Goal: Task Accomplishment & Management: Manage account settings

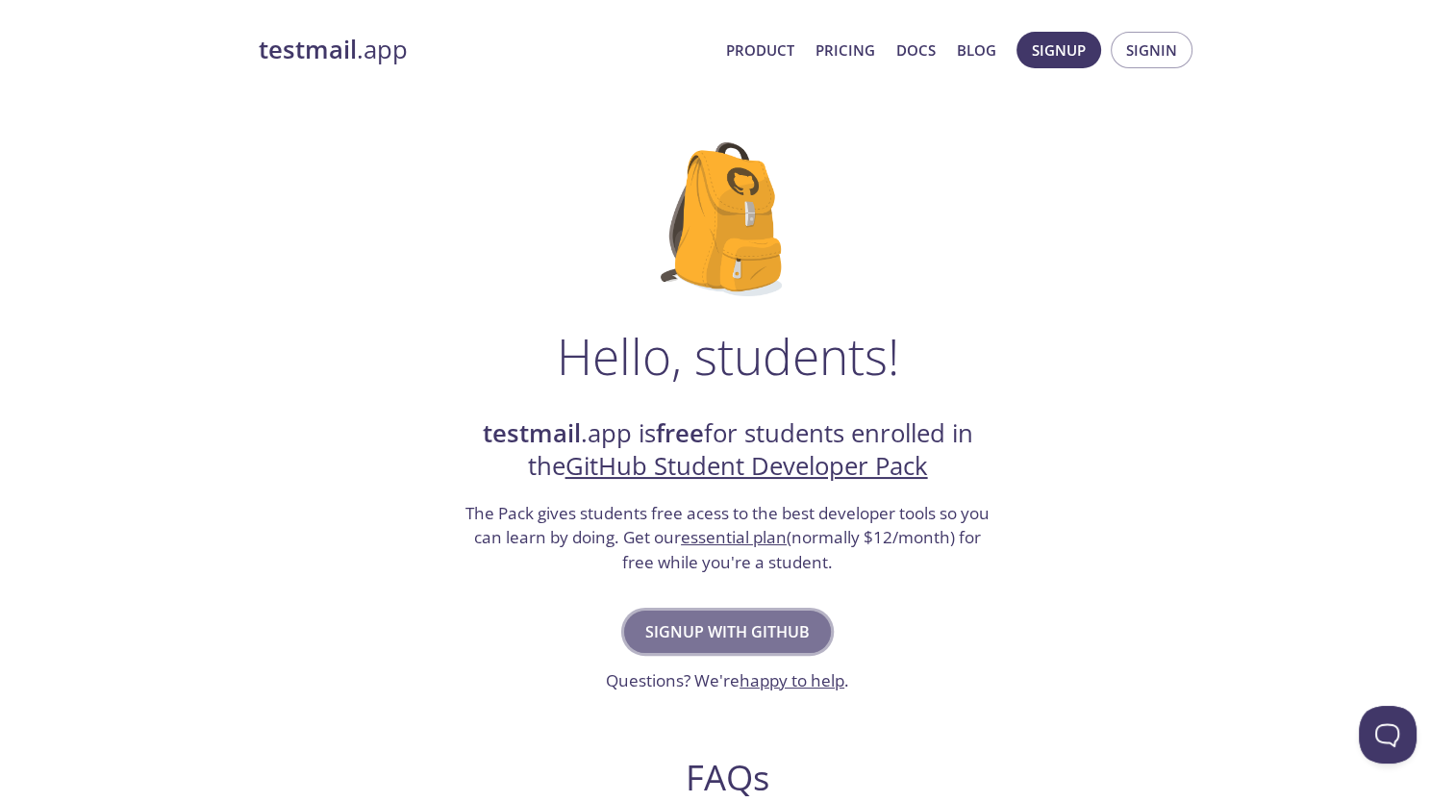
click at [815, 629] on button "Signup with GitHub" at bounding box center [727, 632] width 207 height 42
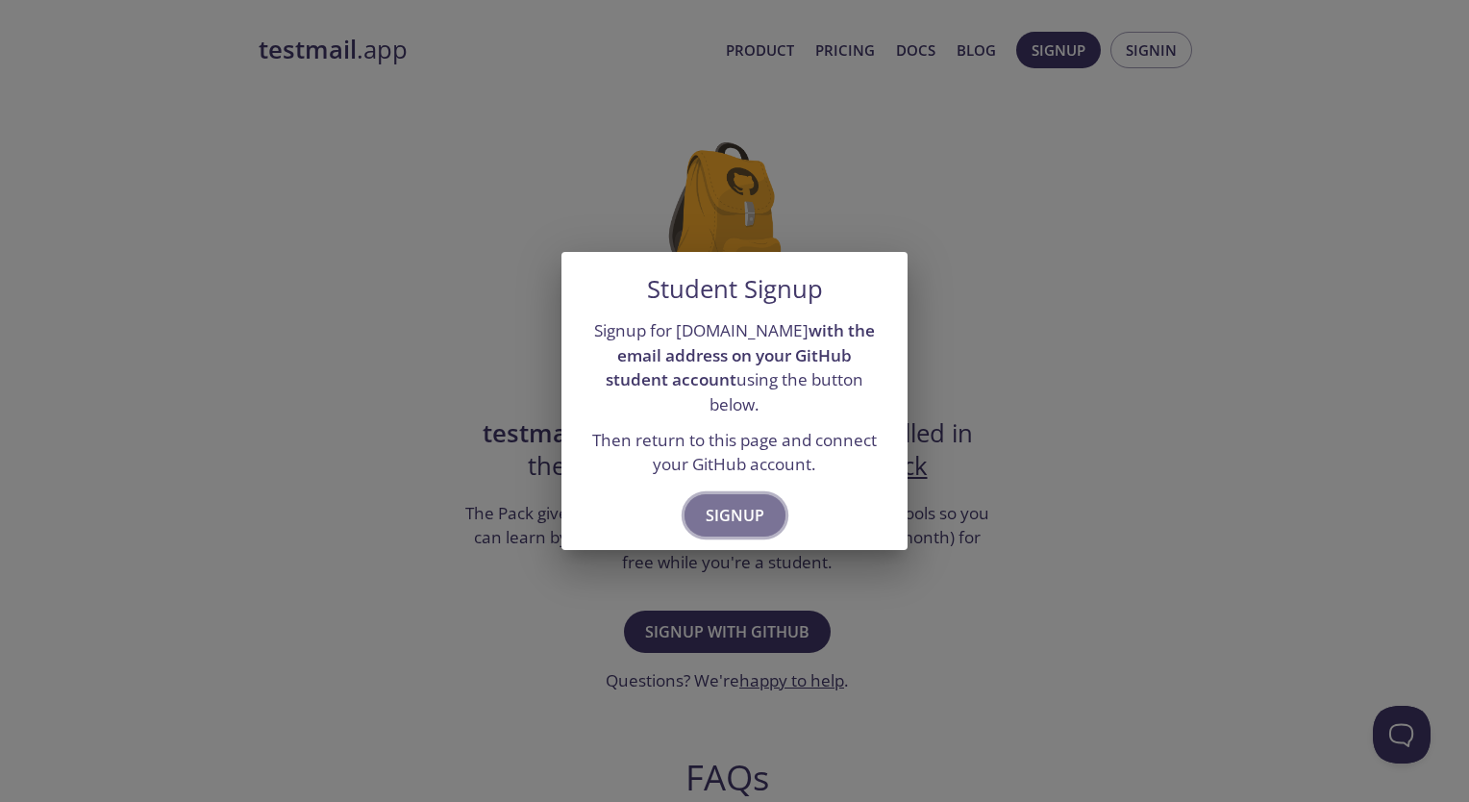
click at [721, 502] on span "Signup" at bounding box center [735, 515] width 59 height 27
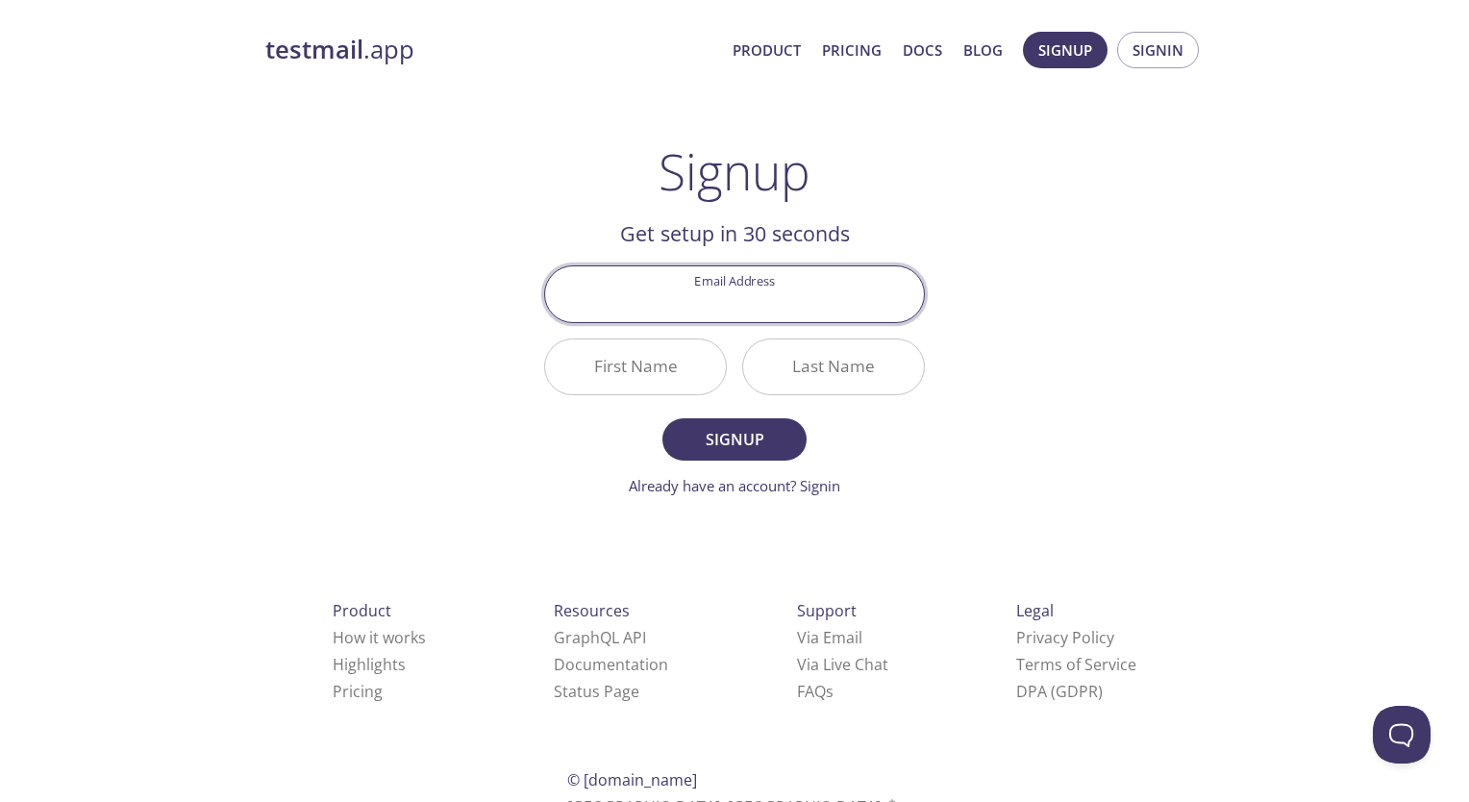
click at [816, 310] on input "Email Address" at bounding box center [734, 293] width 379 height 55
type input "[EMAIL_ADDRESS][DOMAIN_NAME]"
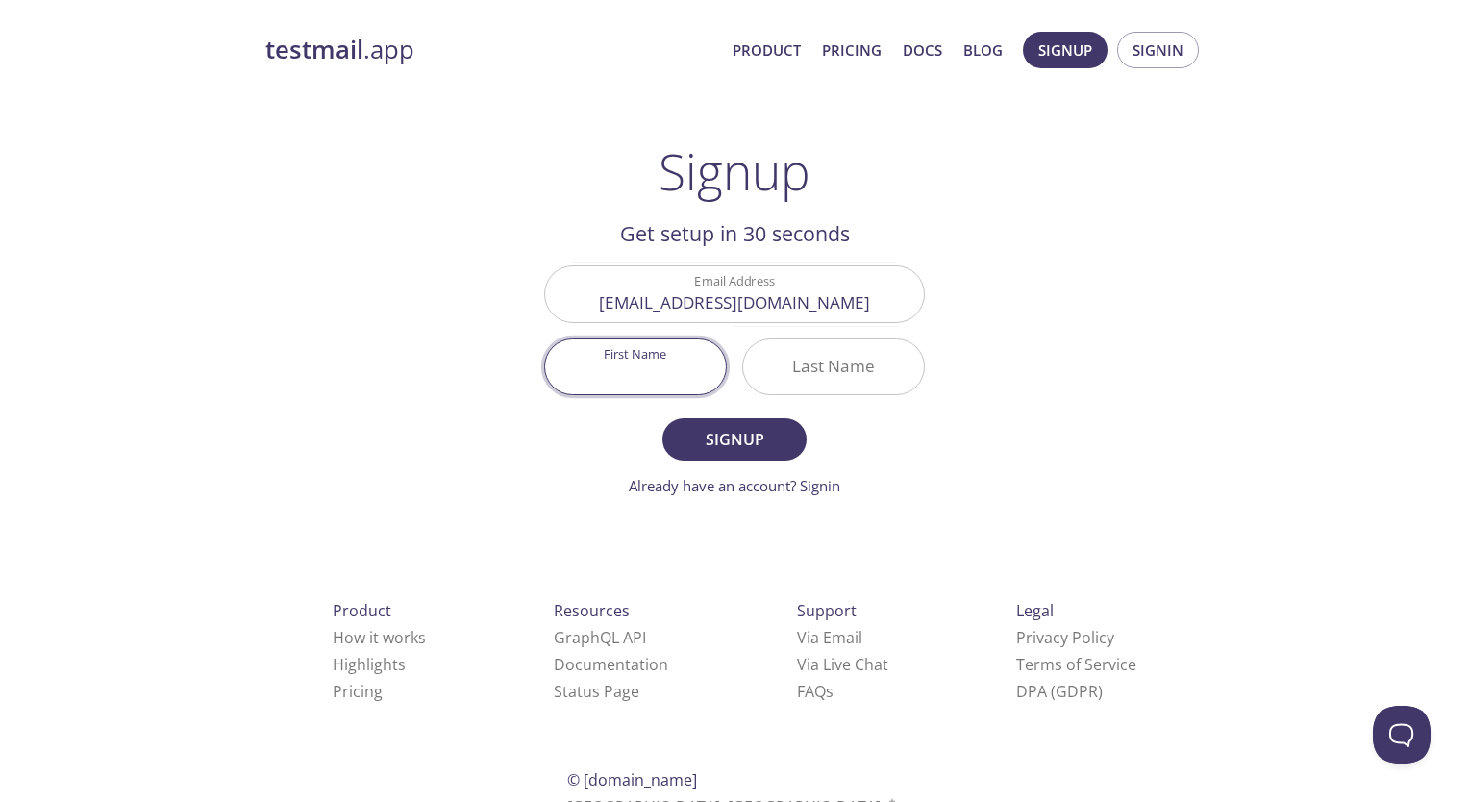
click at [675, 360] on input "First Name" at bounding box center [635, 366] width 181 height 55
type input "Kalyan"
click at [797, 377] on input "Last Name" at bounding box center [833, 366] width 181 height 55
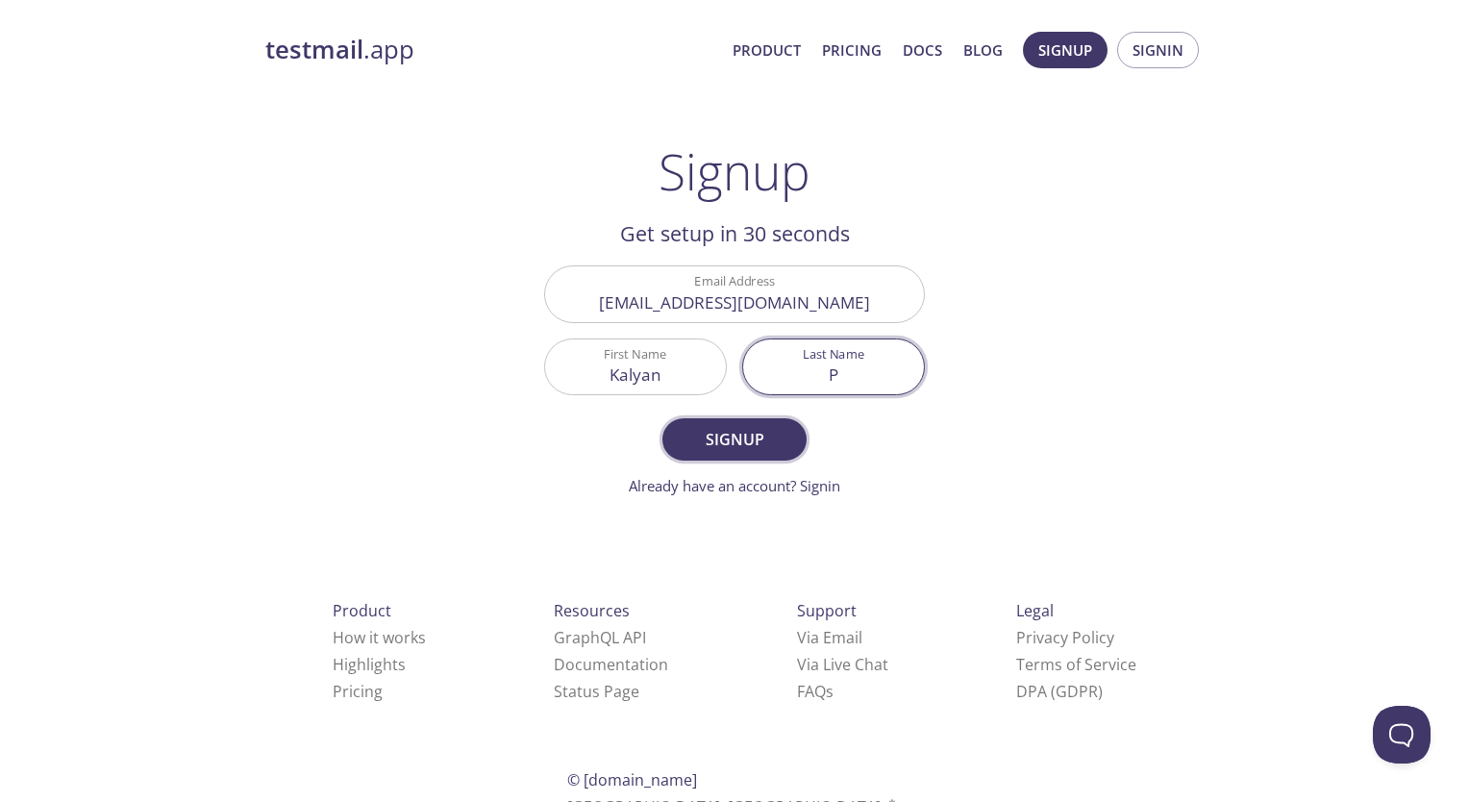
type input "P"
click at [765, 435] on span "Signup" at bounding box center [735, 439] width 102 height 27
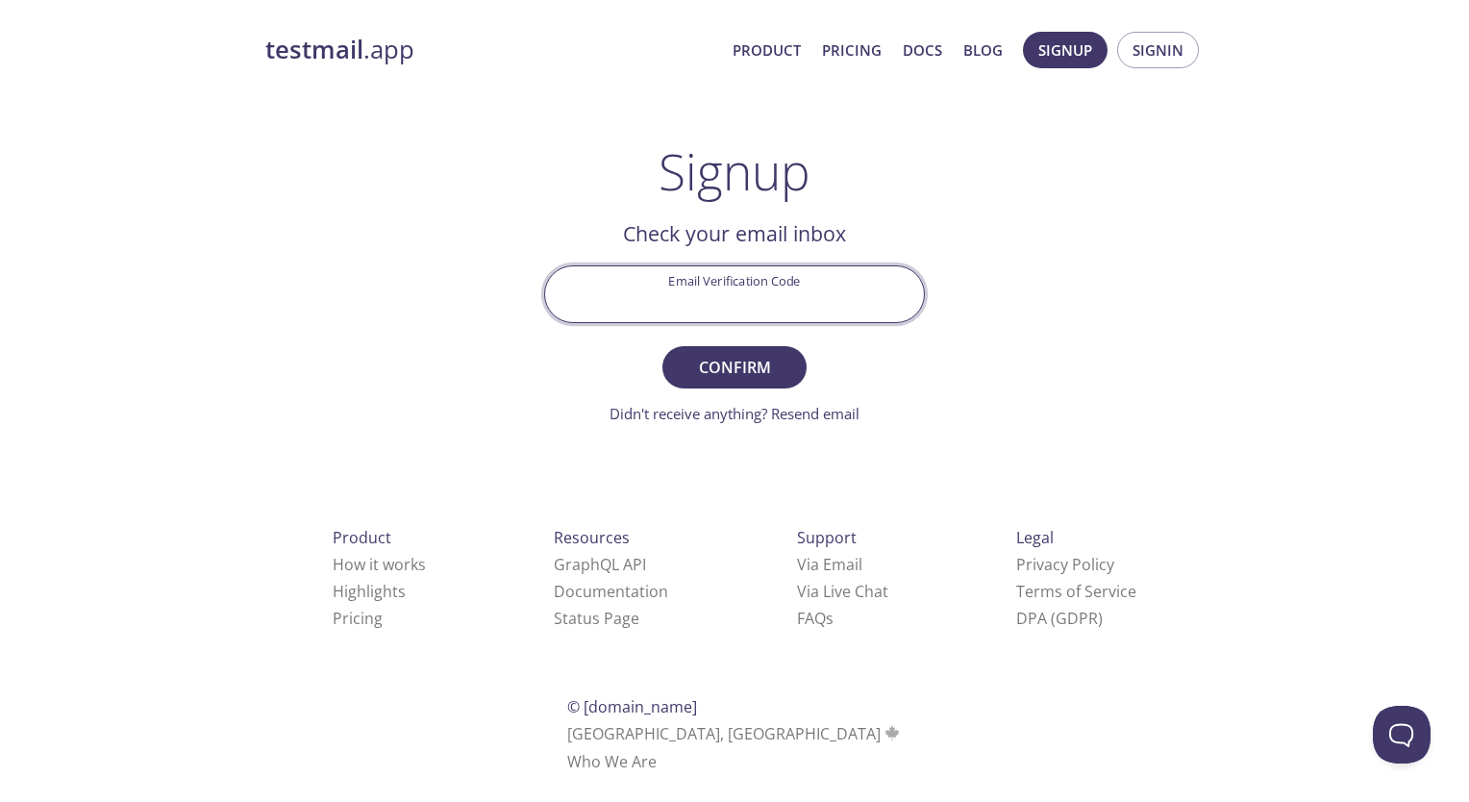
click at [815, 283] on input "Email Verification Code" at bounding box center [734, 293] width 379 height 55
paste input "HB5GNFG"
type input "HB5GNFG"
click at [746, 388] on form "Email Verification Code HB5GNFG Confirm Didn't receive anything? Resend email" at bounding box center [734, 344] width 381 height 159
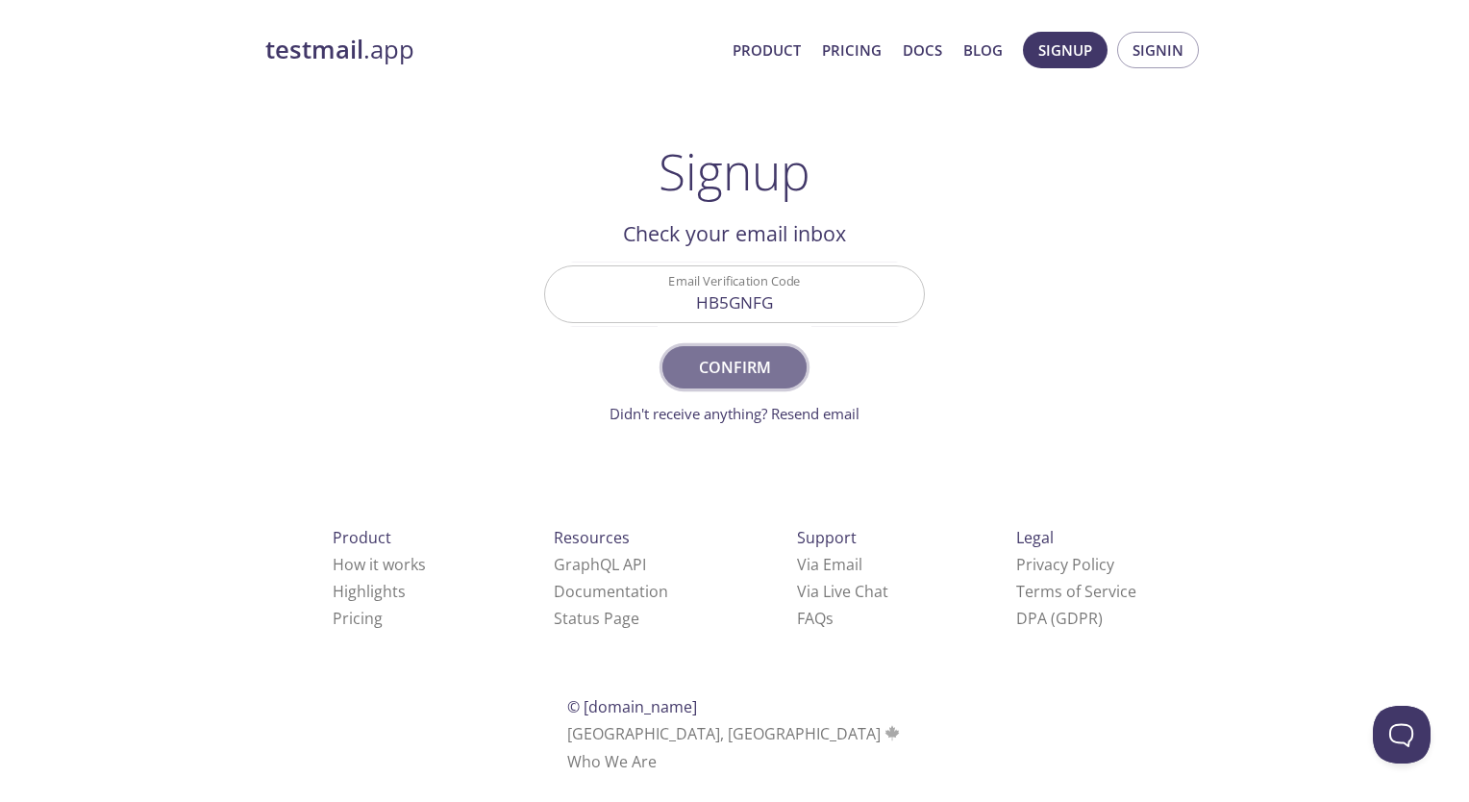
click at [761, 374] on span "Confirm" at bounding box center [735, 367] width 102 height 27
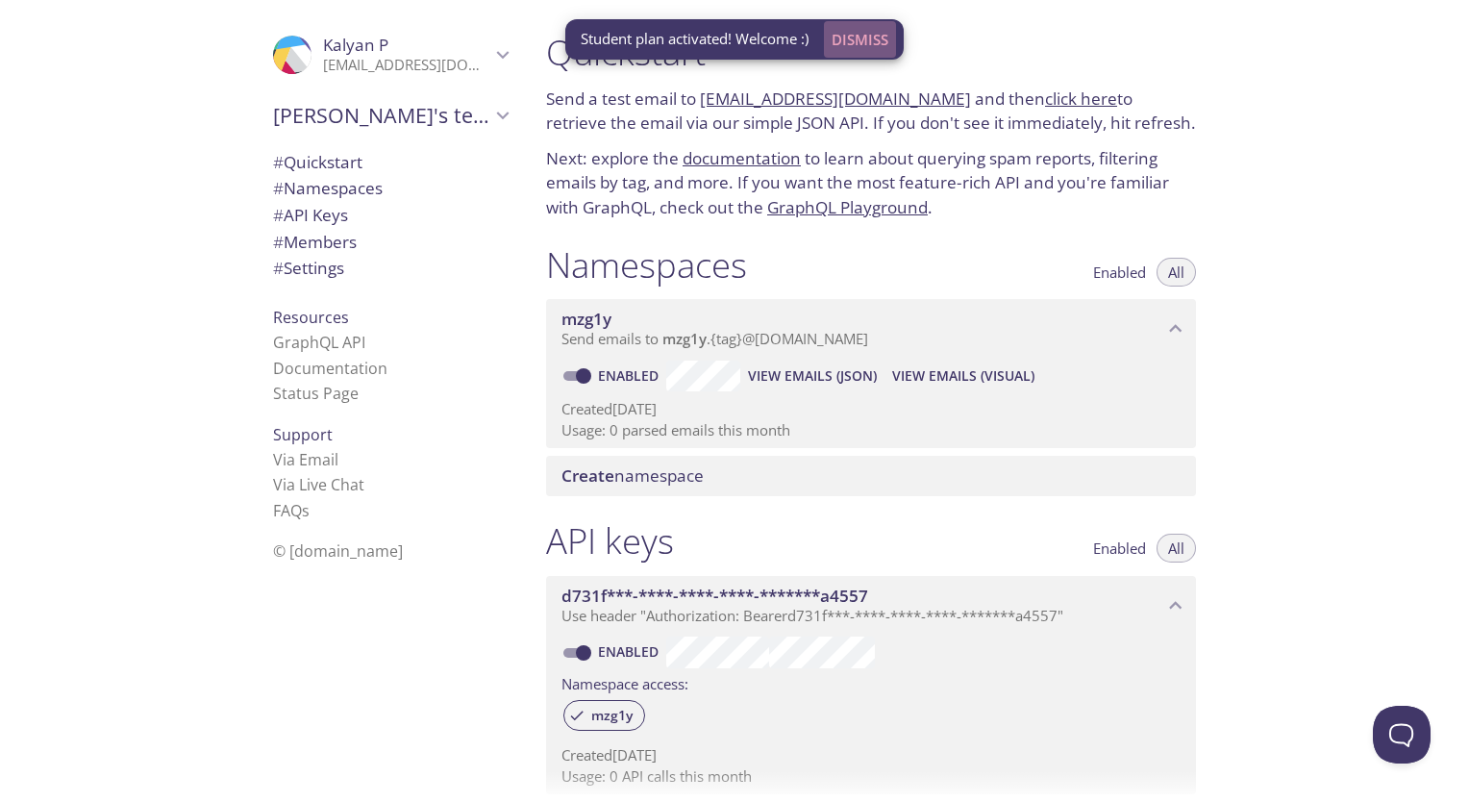
click at [876, 41] on span "Dismiss" at bounding box center [860, 39] width 57 height 25
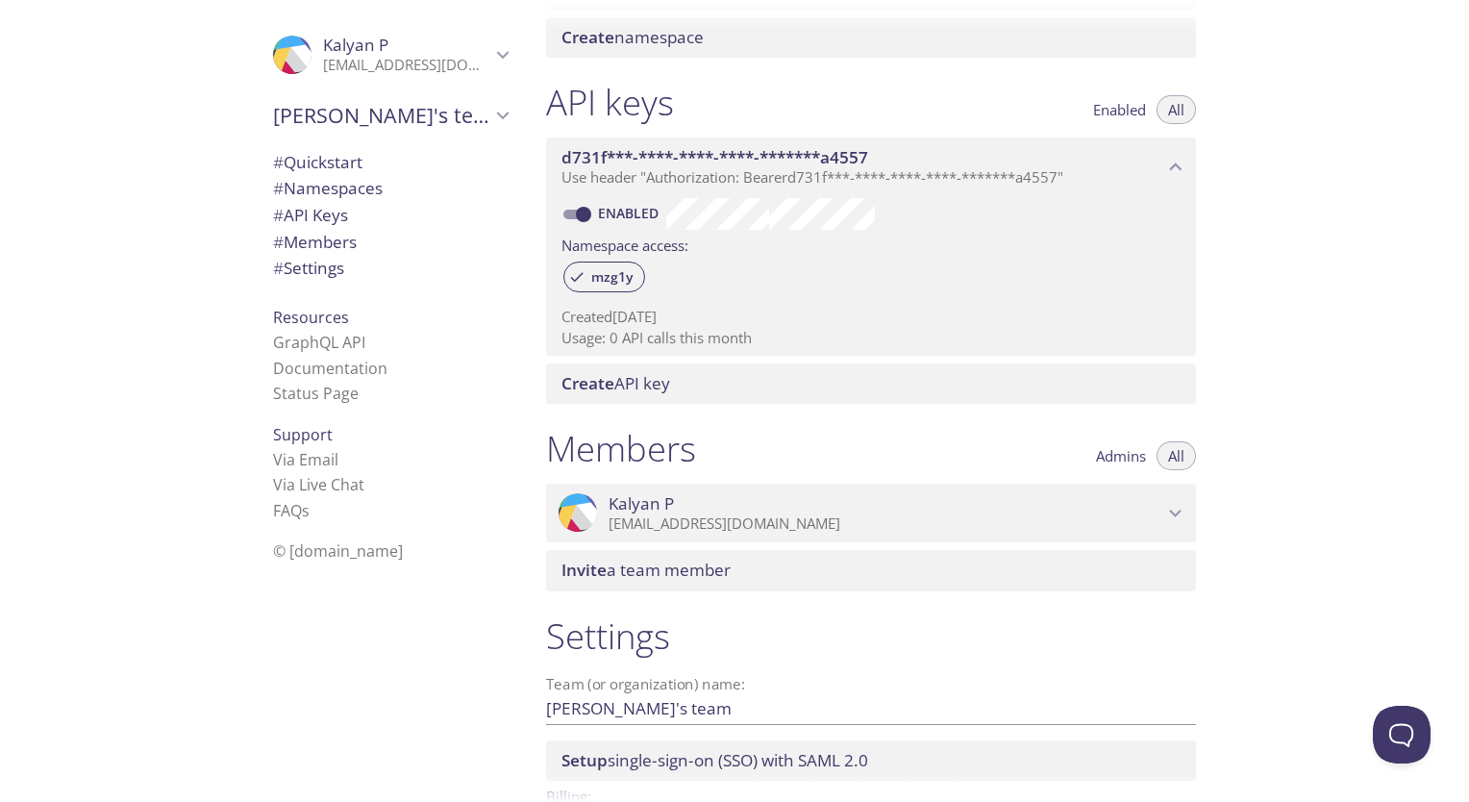
scroll to position [565, 0]
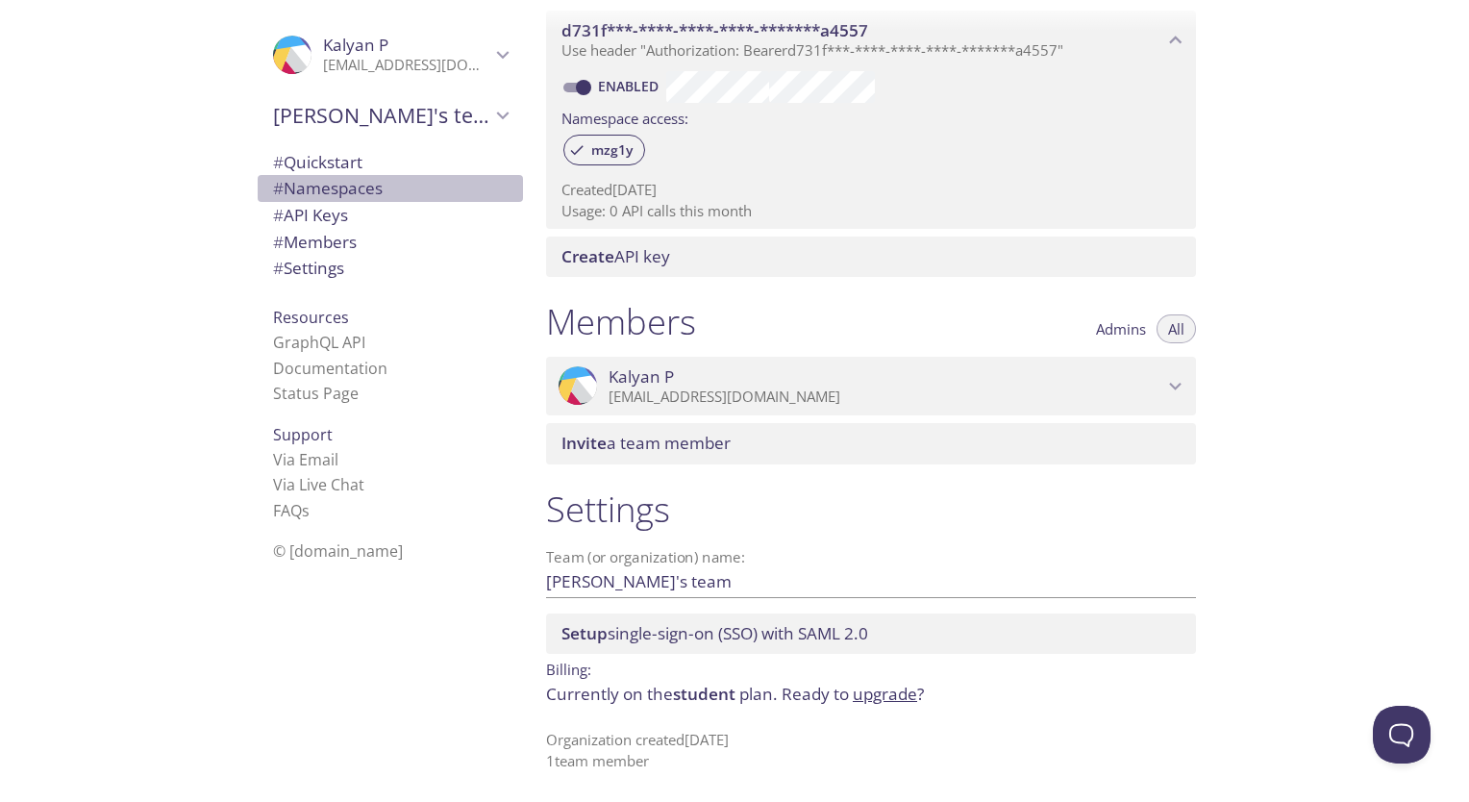
click at [328, 186] on span "# Namespaces" at bounding box center [328, 188] width 110 height 22
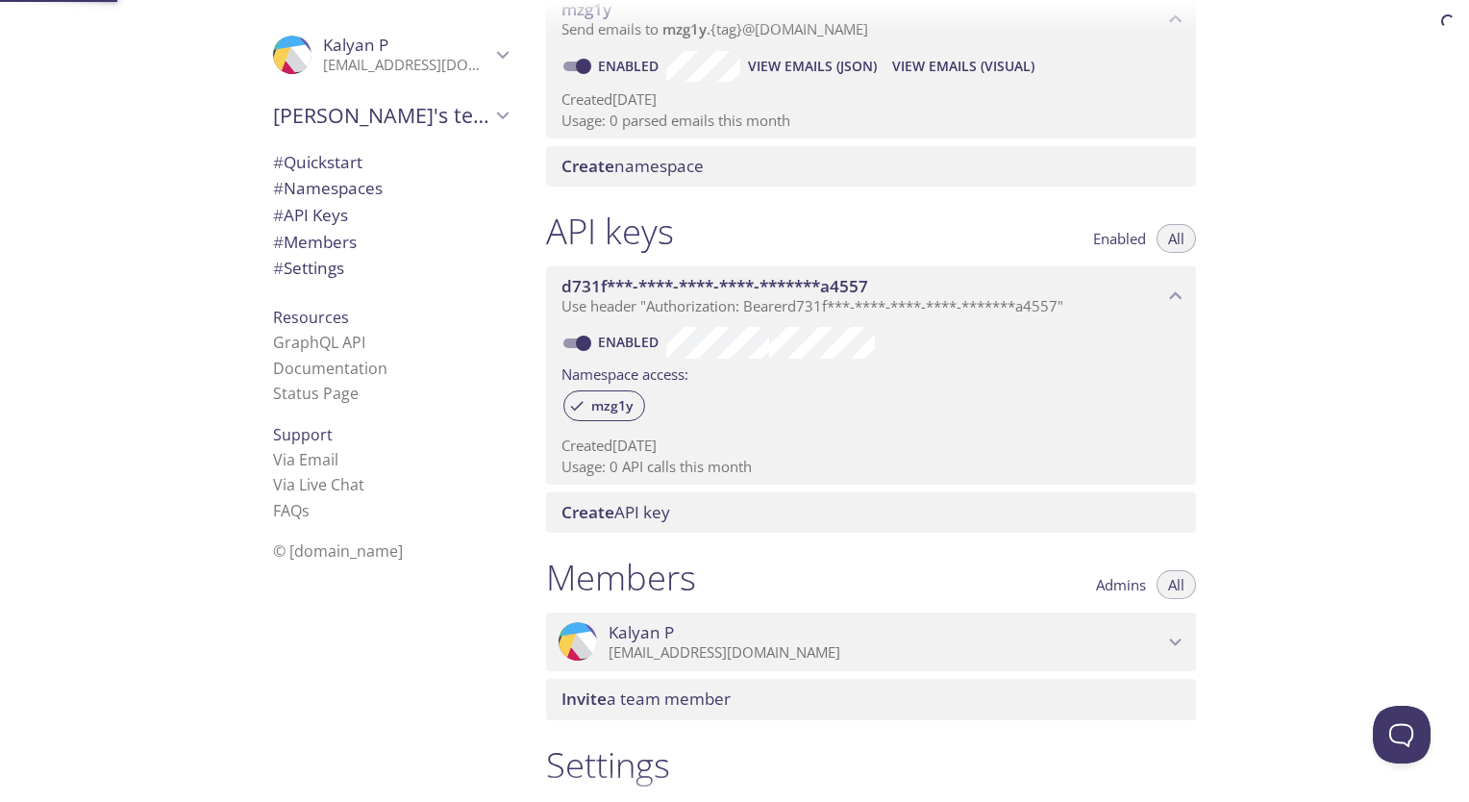
scroll to position [242, 0]
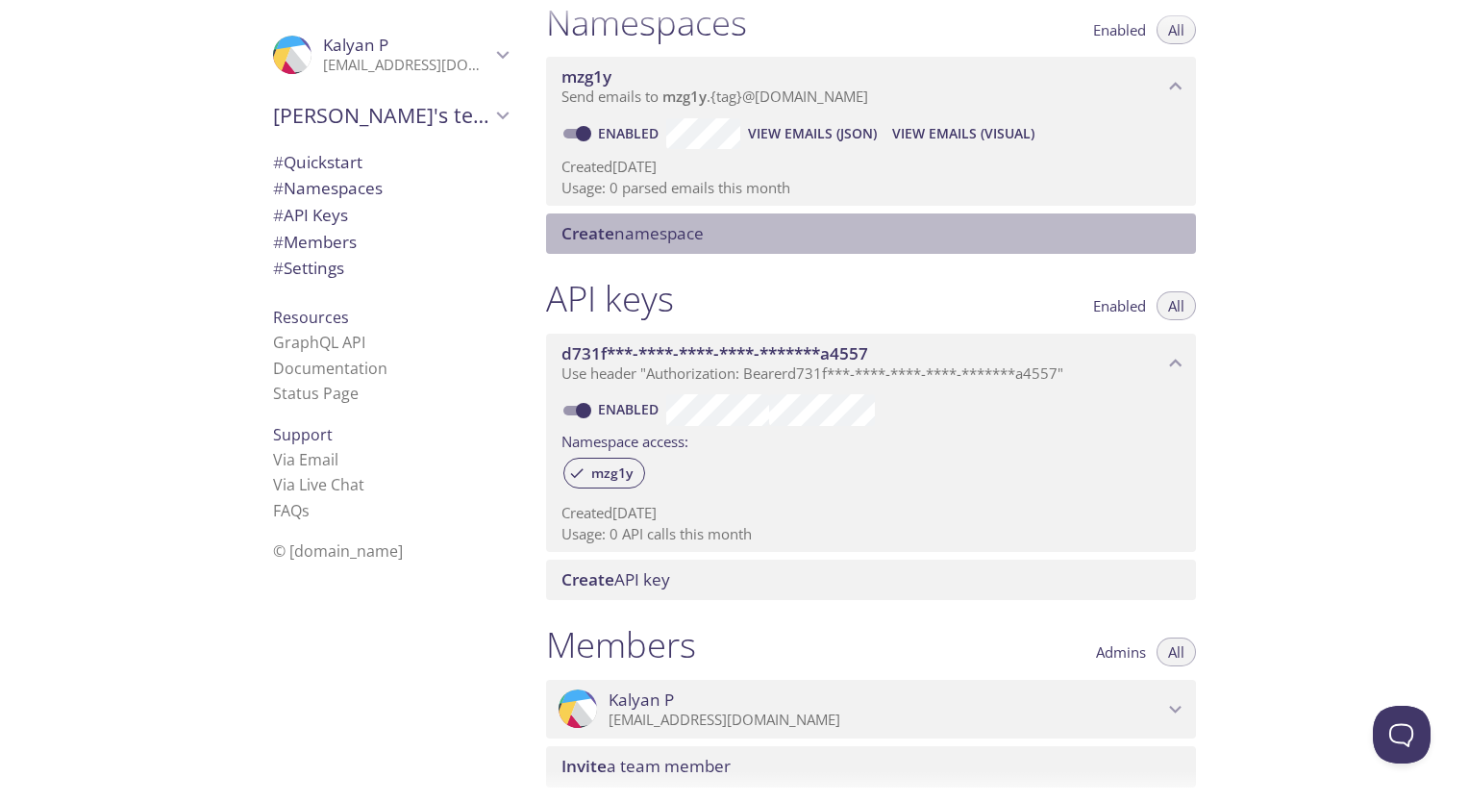
click at [627, 230] on span "Create namespace" at bounding box center [633, 233] width 142 height 22
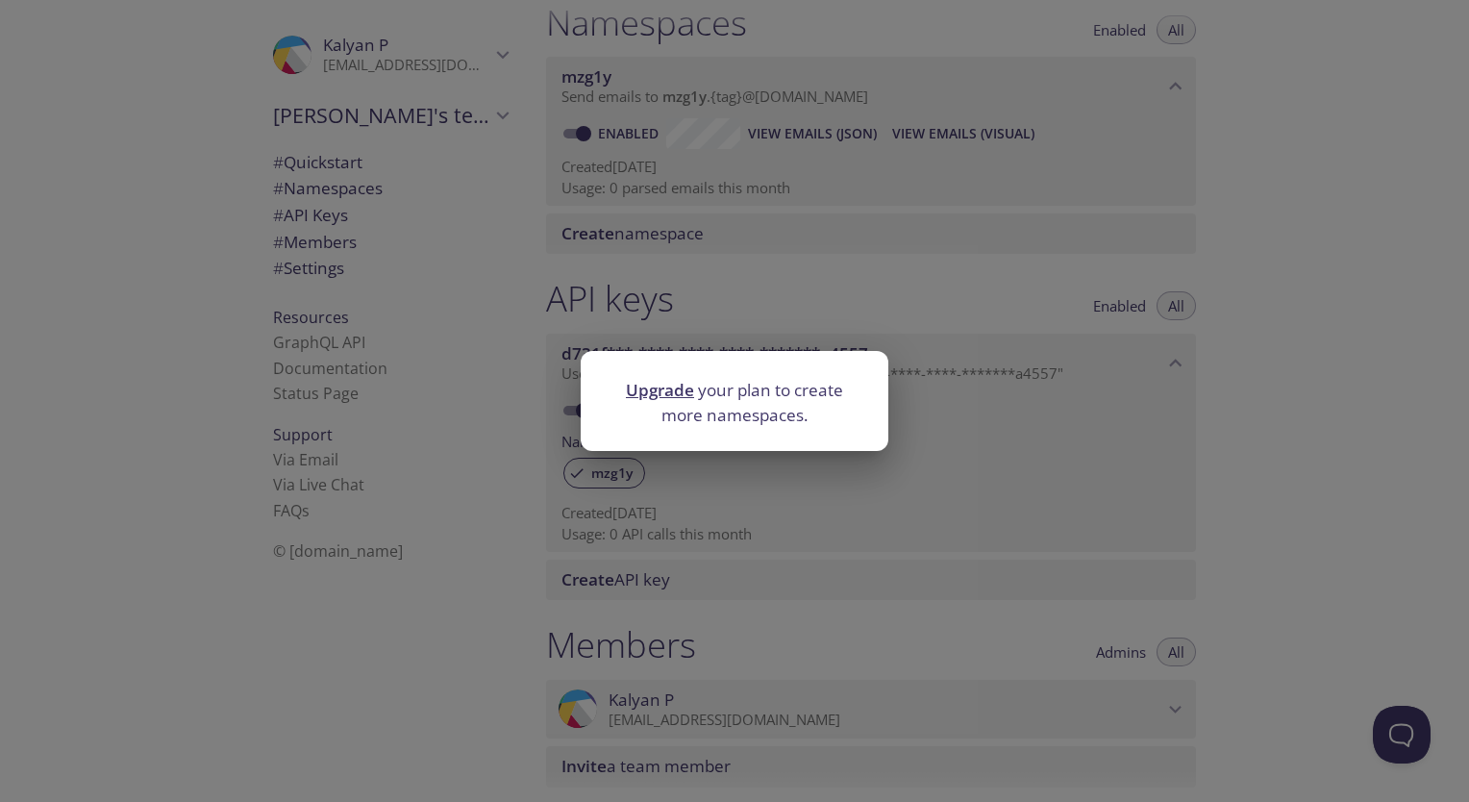
click at [858, 261] on div "Upgrade your plan to create more namespaces." at bounding box center [734, 401] width 1469 height 802
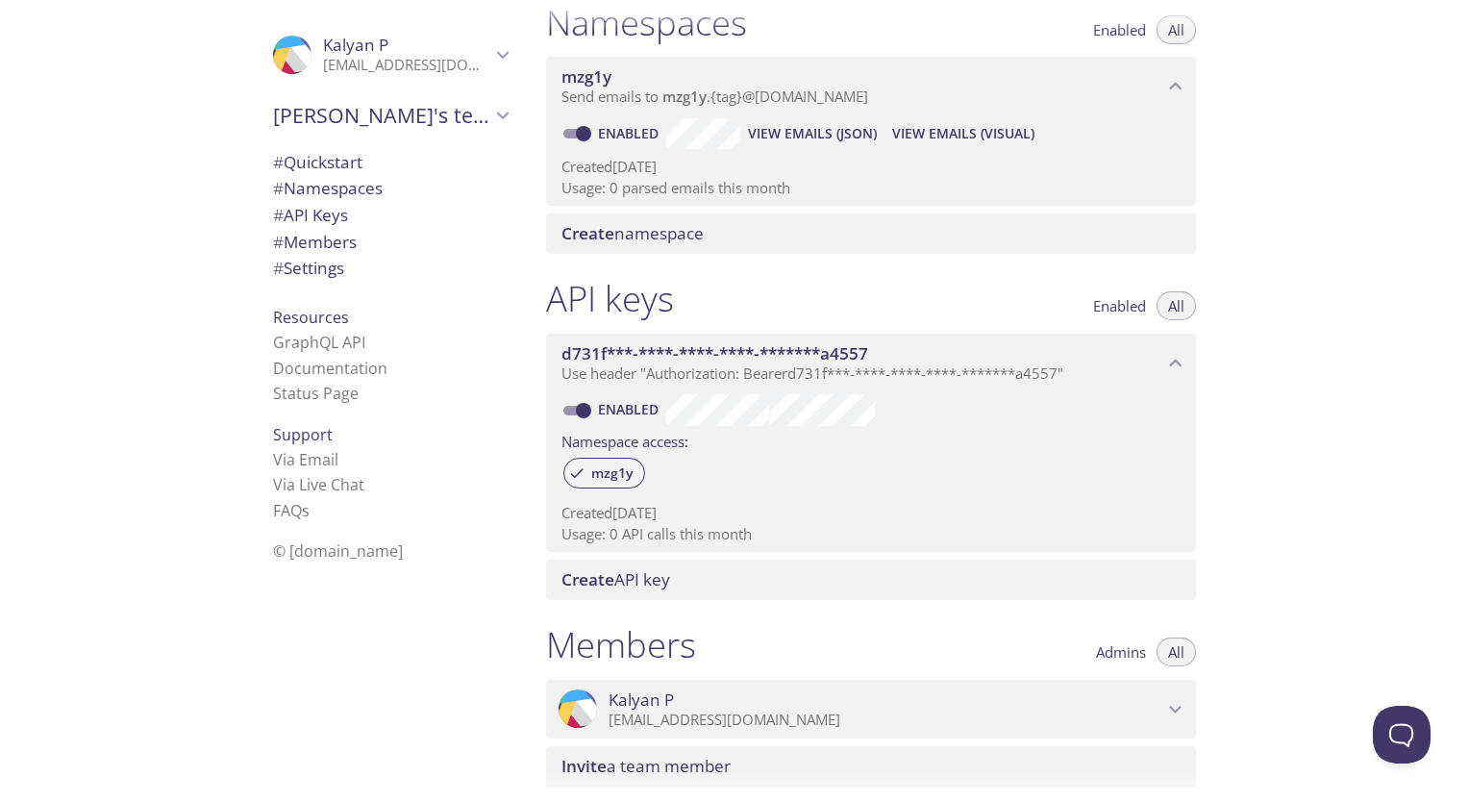
click at [919, 123] on span "View Emails (Visual)" at bounding box center [963, 133] width 142 height 23
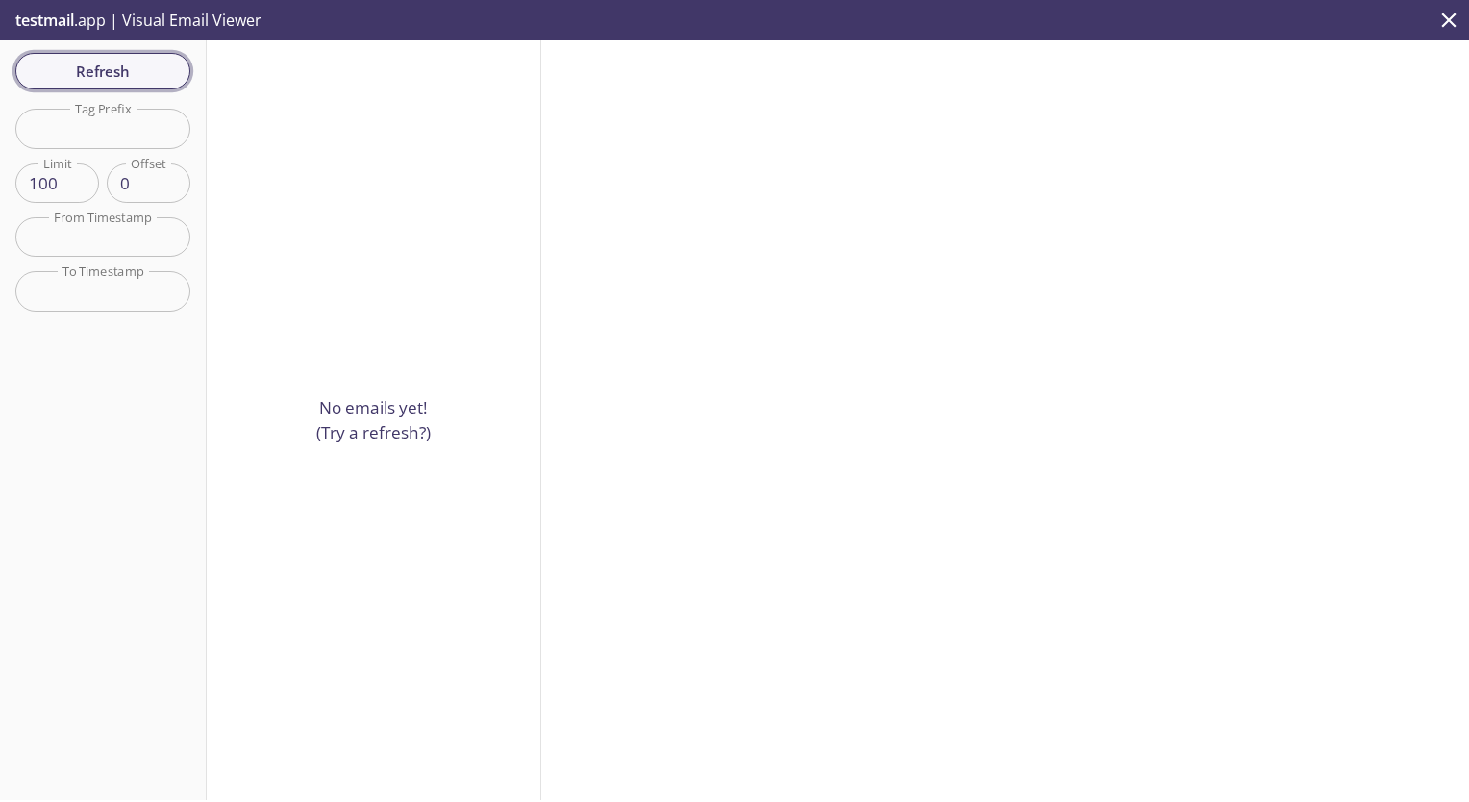
click at [150, 64] on span "Refresh" at bounding box center [103, 71] width 144 height 25
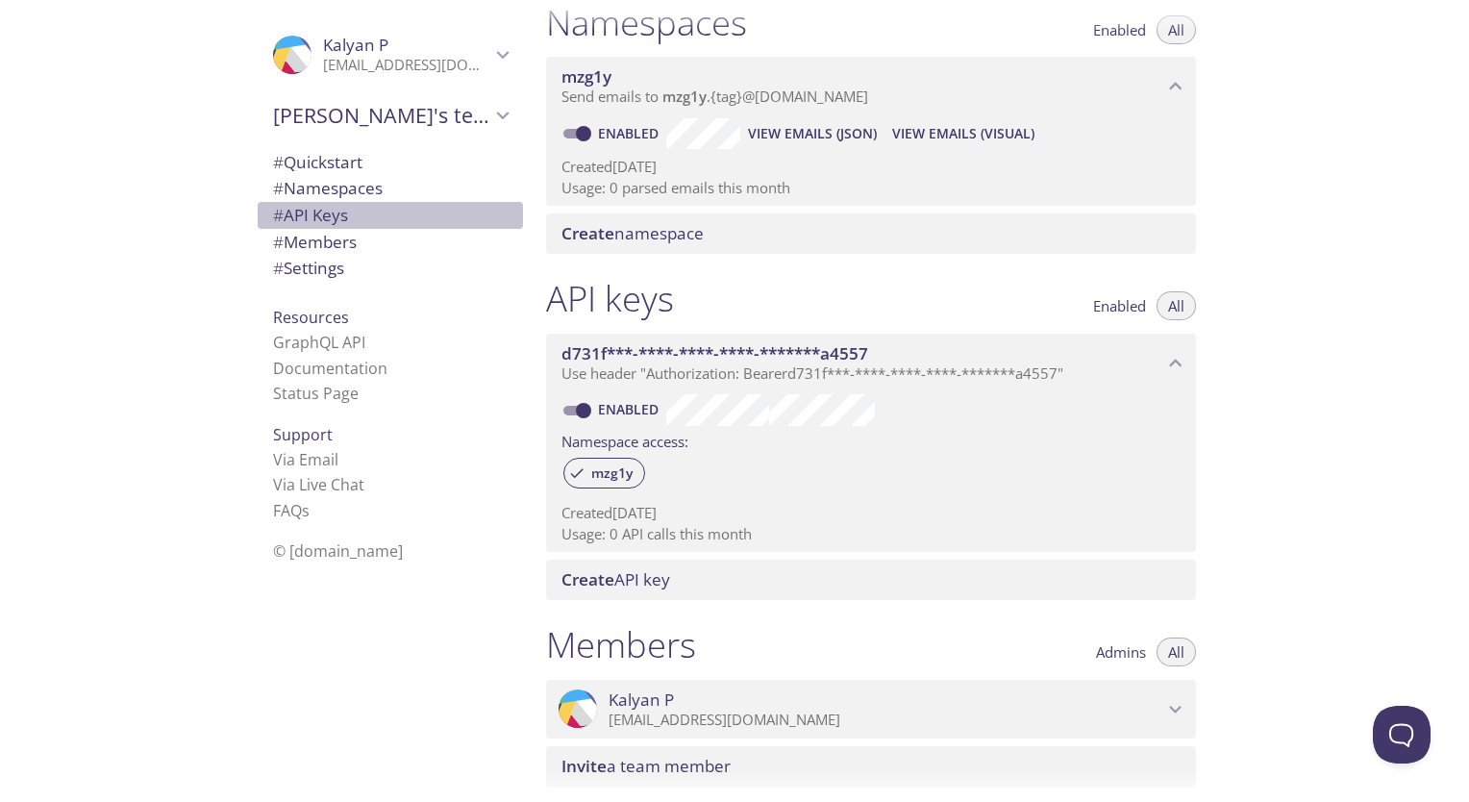
click at [317, 212] on span "# API Keys" at bounding box center [310, 215] width 75 height 22
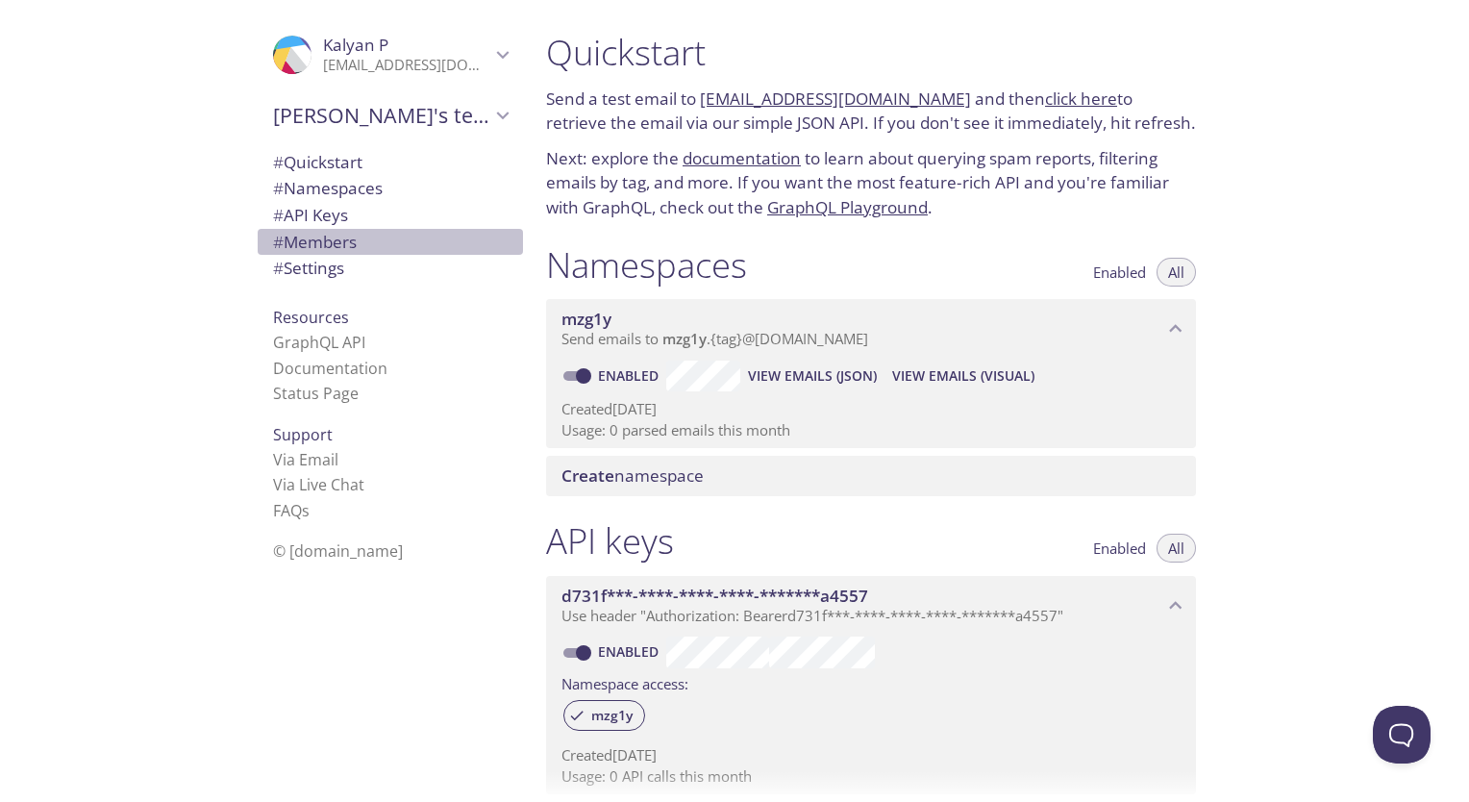
click at [345, 237] on span "# Members" at bounding box center [315, 242] width 84 height 22
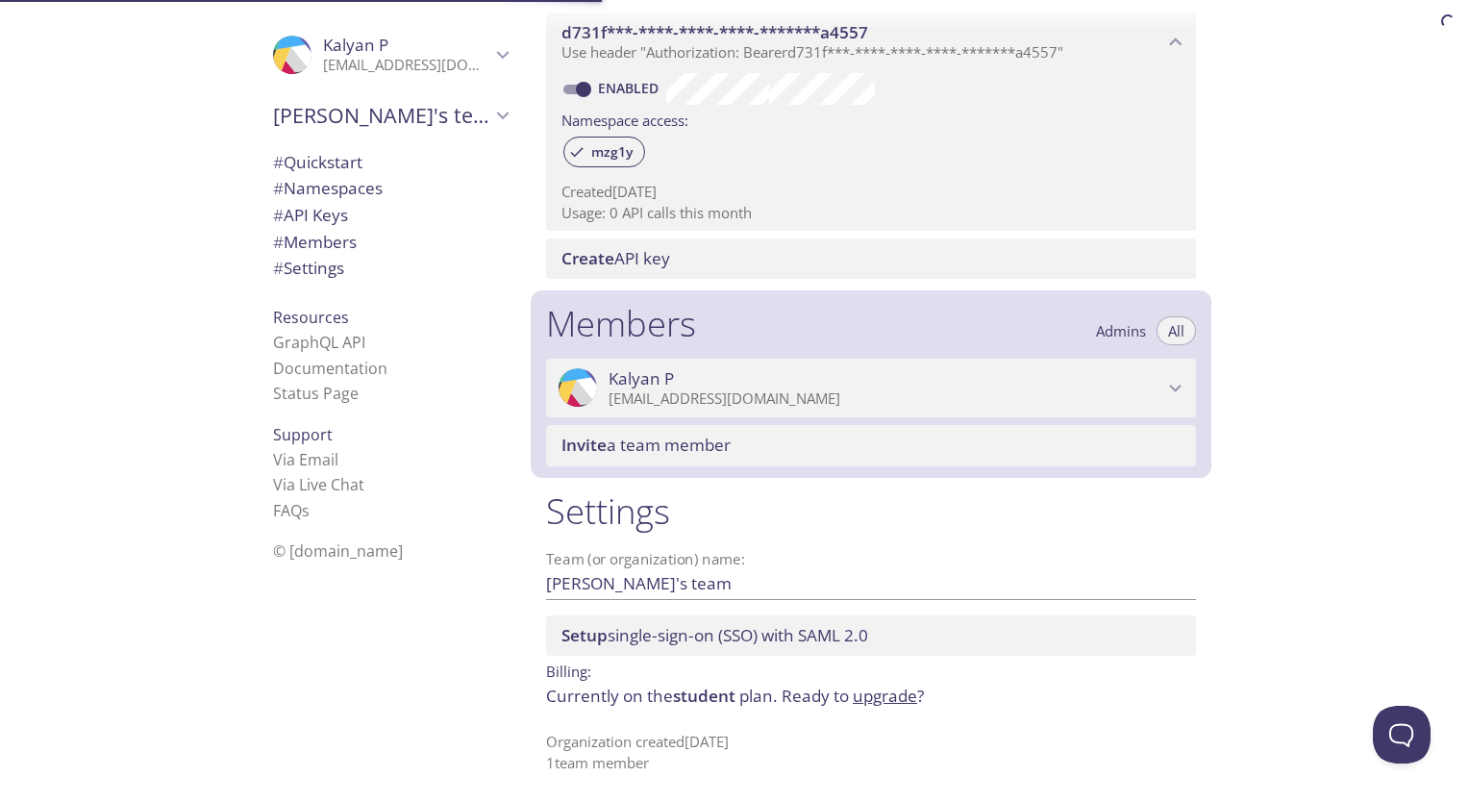
scroll to position [565, 0]
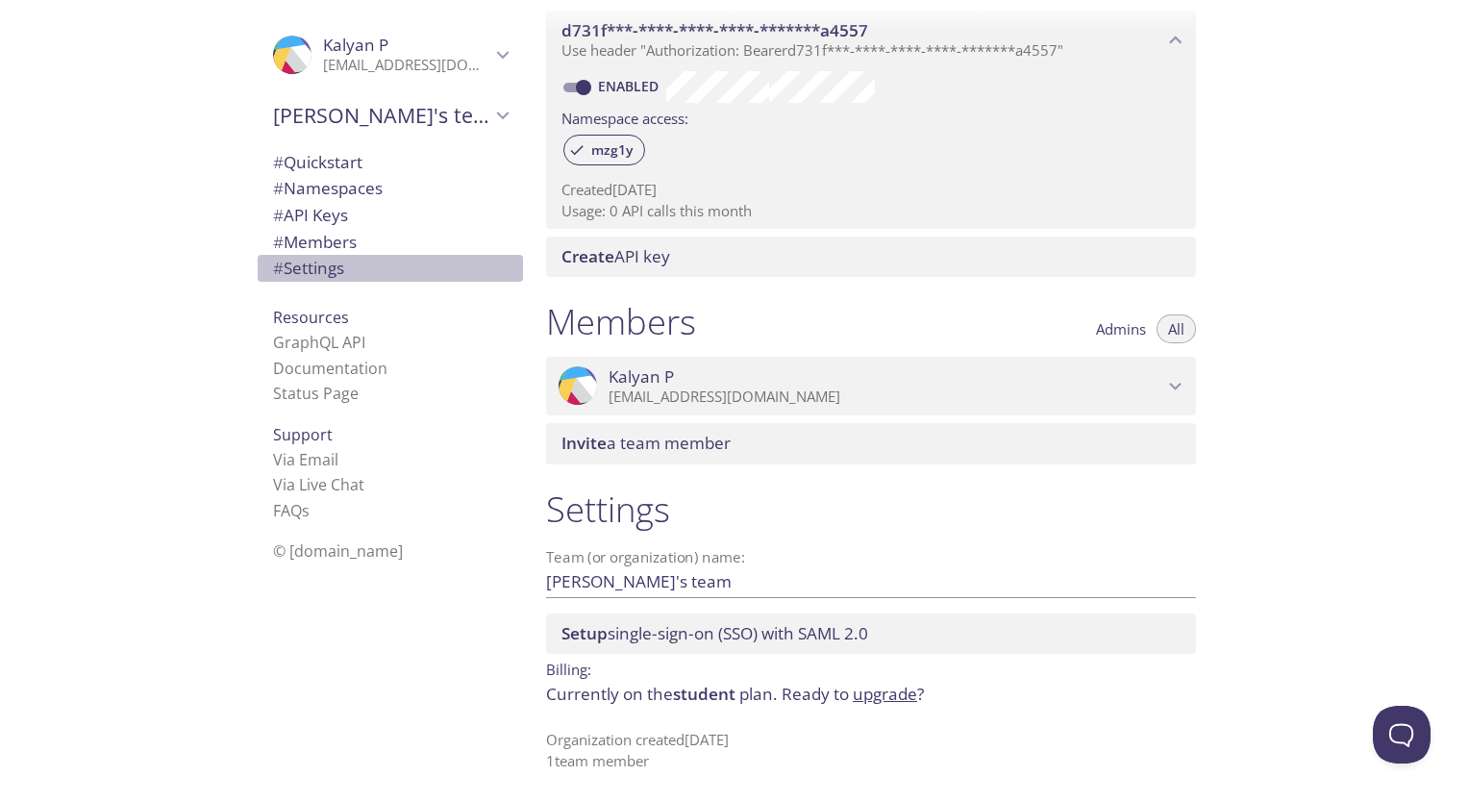
click at [364, 268] on span "# Settings" at bounding box center [390, 268] width 235 height 25
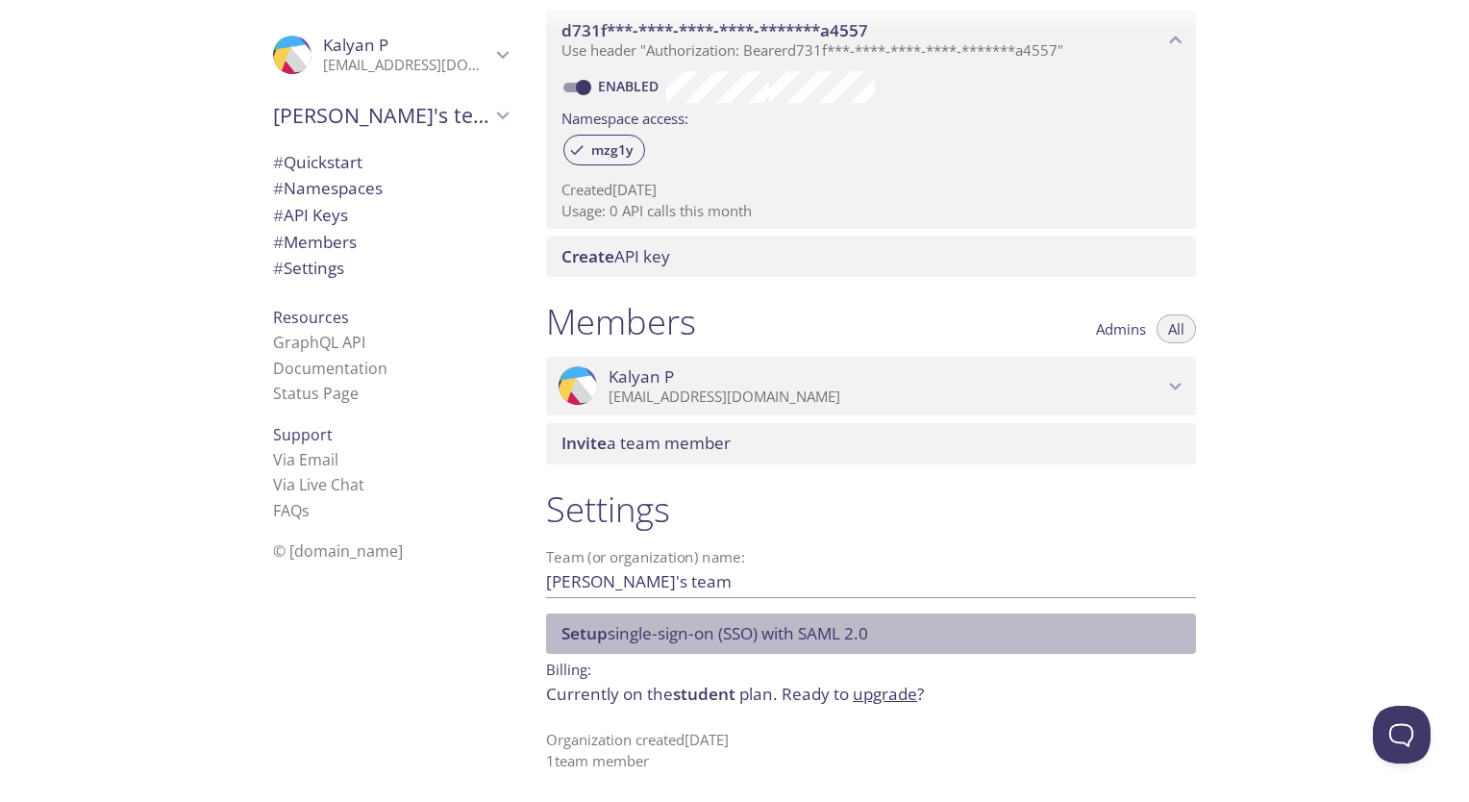
click at [854, 644] on div "Setup single-sign-on (SSO) with [PERSON_NAME] 2.0" at bounding box center [871, 634] width 650 height 40
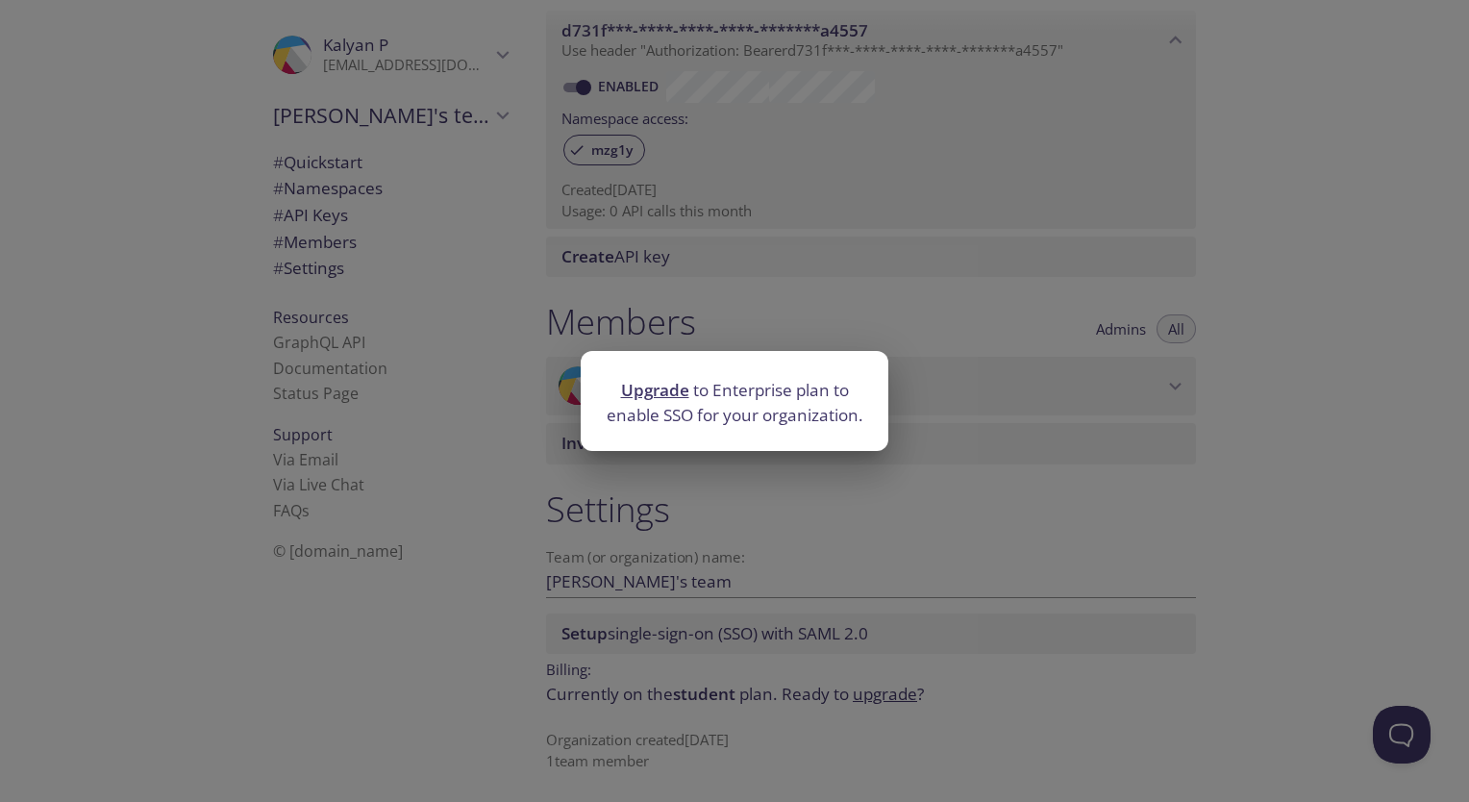
click at [775, 556] on div "Upgrade to Enterprise plan to enable SSO for your organization." at bounding box center [734, 401] width 1469 height 802
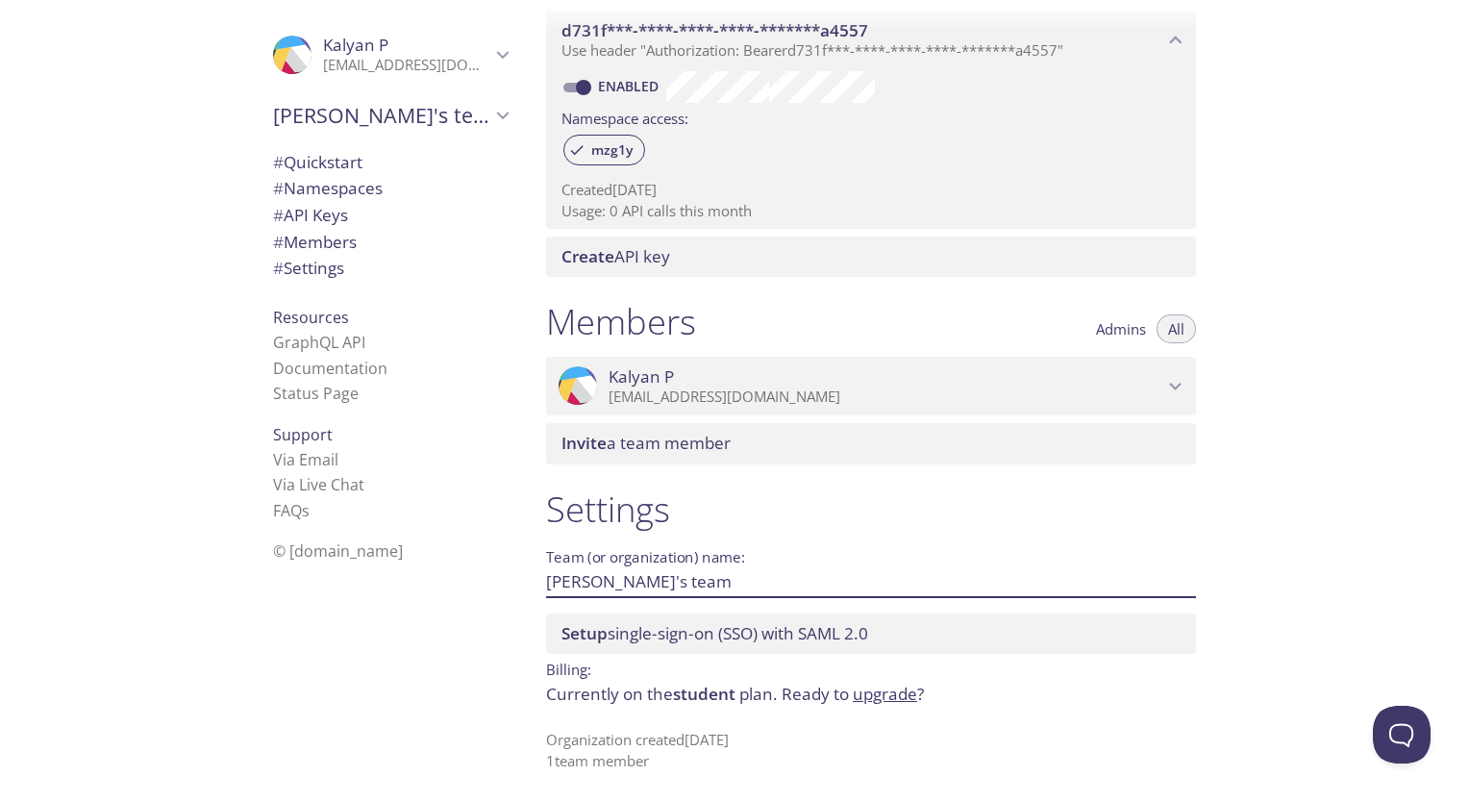
click at [715, 583] on input "[PERSON_NAME]'s team" at bounding box center [840, 581] width 589 height 32
click at [317, 396] on link "Status Page" at bounding box center [316, 393] width 86 height 21
